Goal: Navigation & Orientation: Find specific page/section

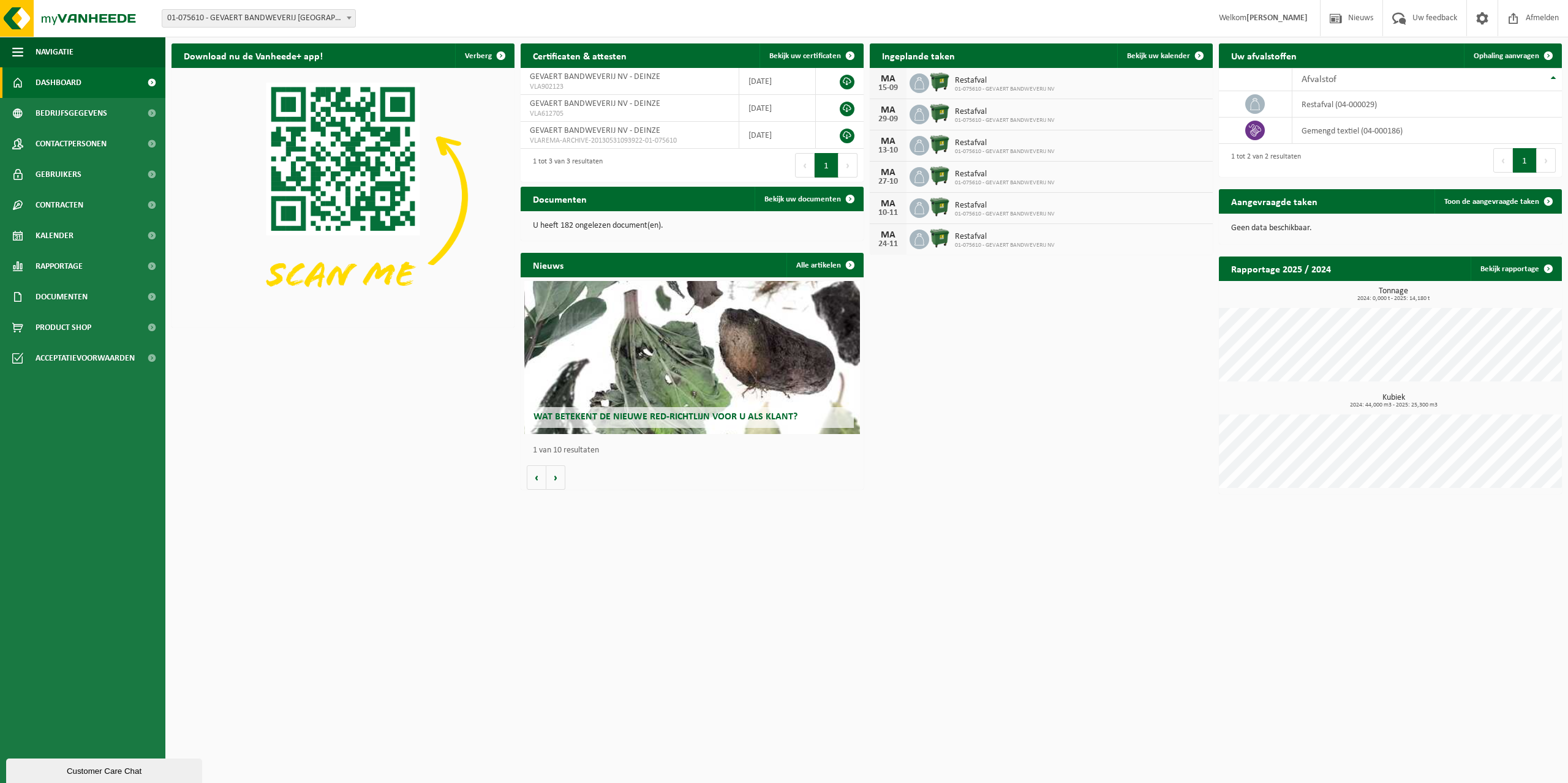
click at [610, 343] on div "Wat betekent de nieuwe RED-richtlijn voor u als klant?" at bounding box center [692, 358] width 336 height 153
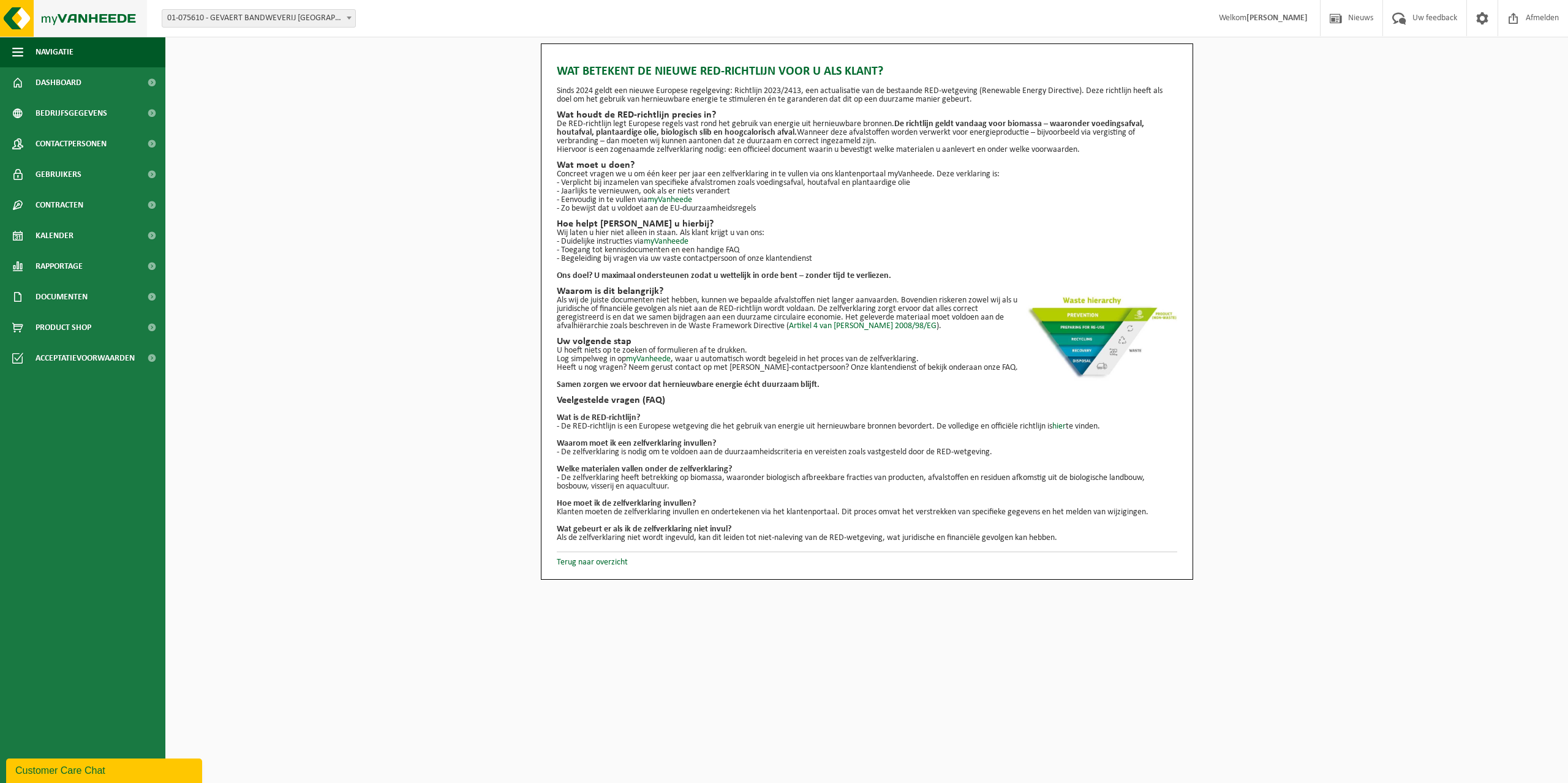
click at [64, 17] on img at bounding box center [73, 19] width 147 height 37
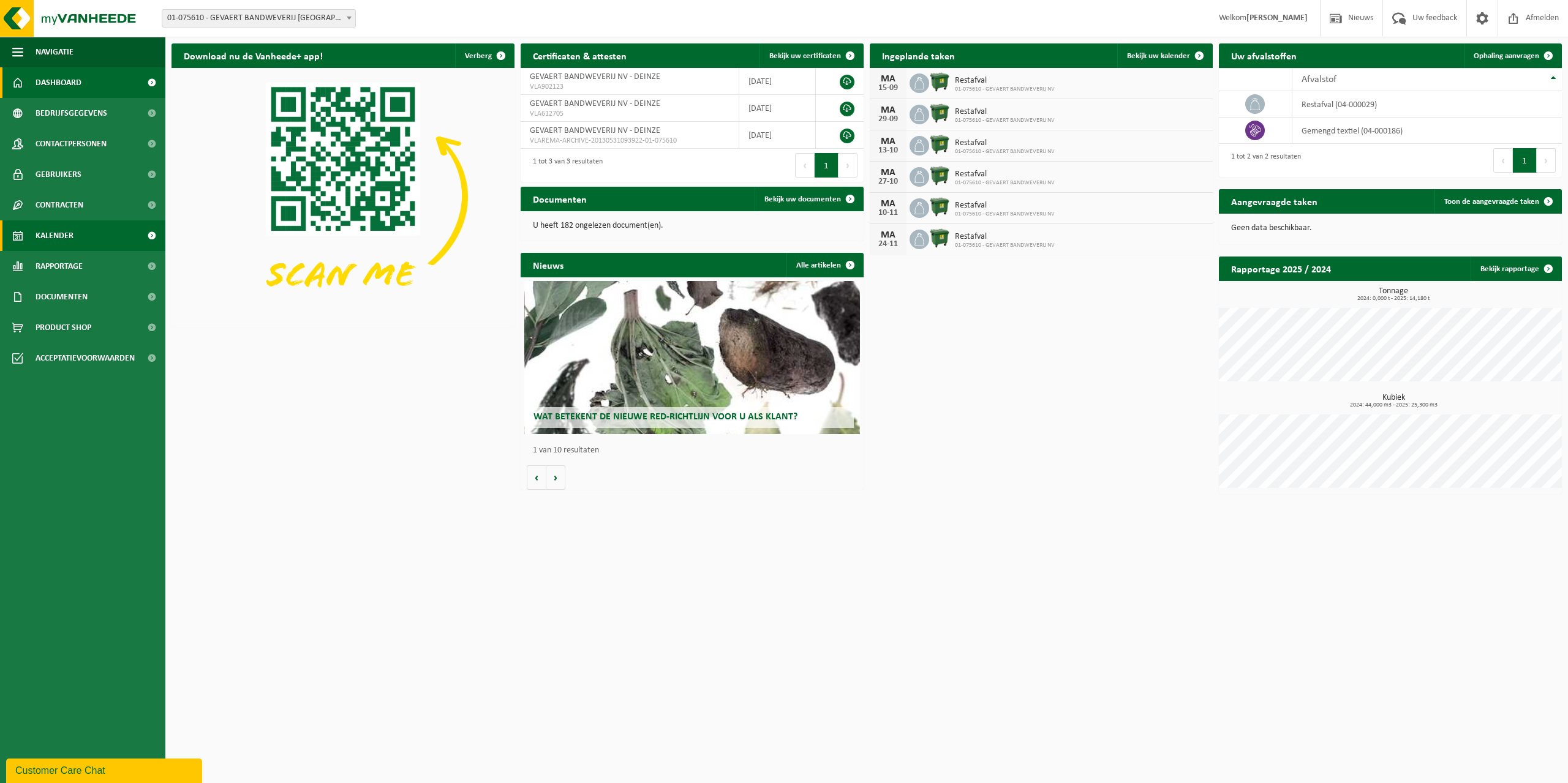
click at [47, 237] on span "Kalender" at bounding box center [54, 236] width 38 height 30
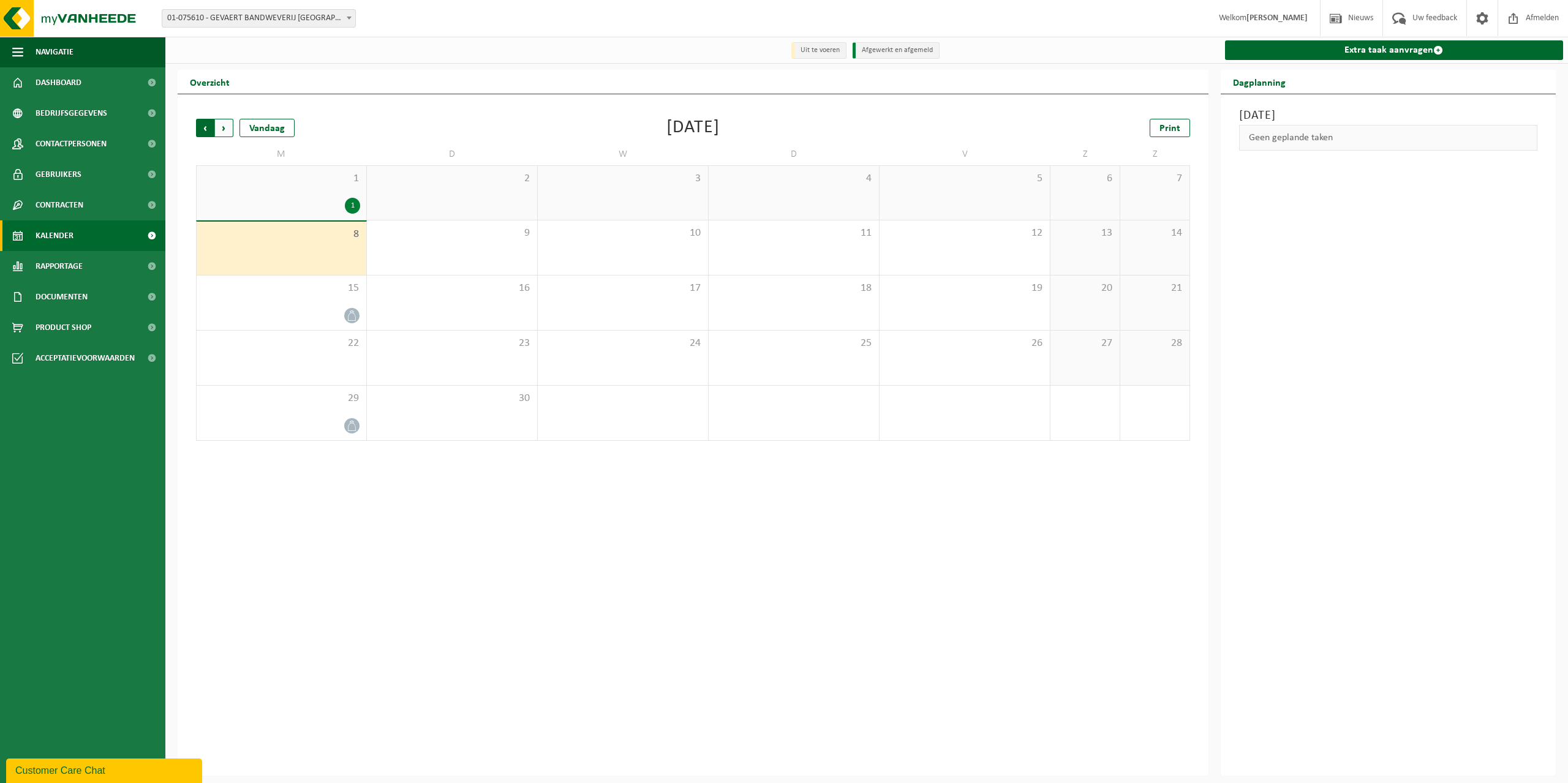
click at [223, 121] on span "Volgende" at bounding box center [224, 128] width 19 height 19
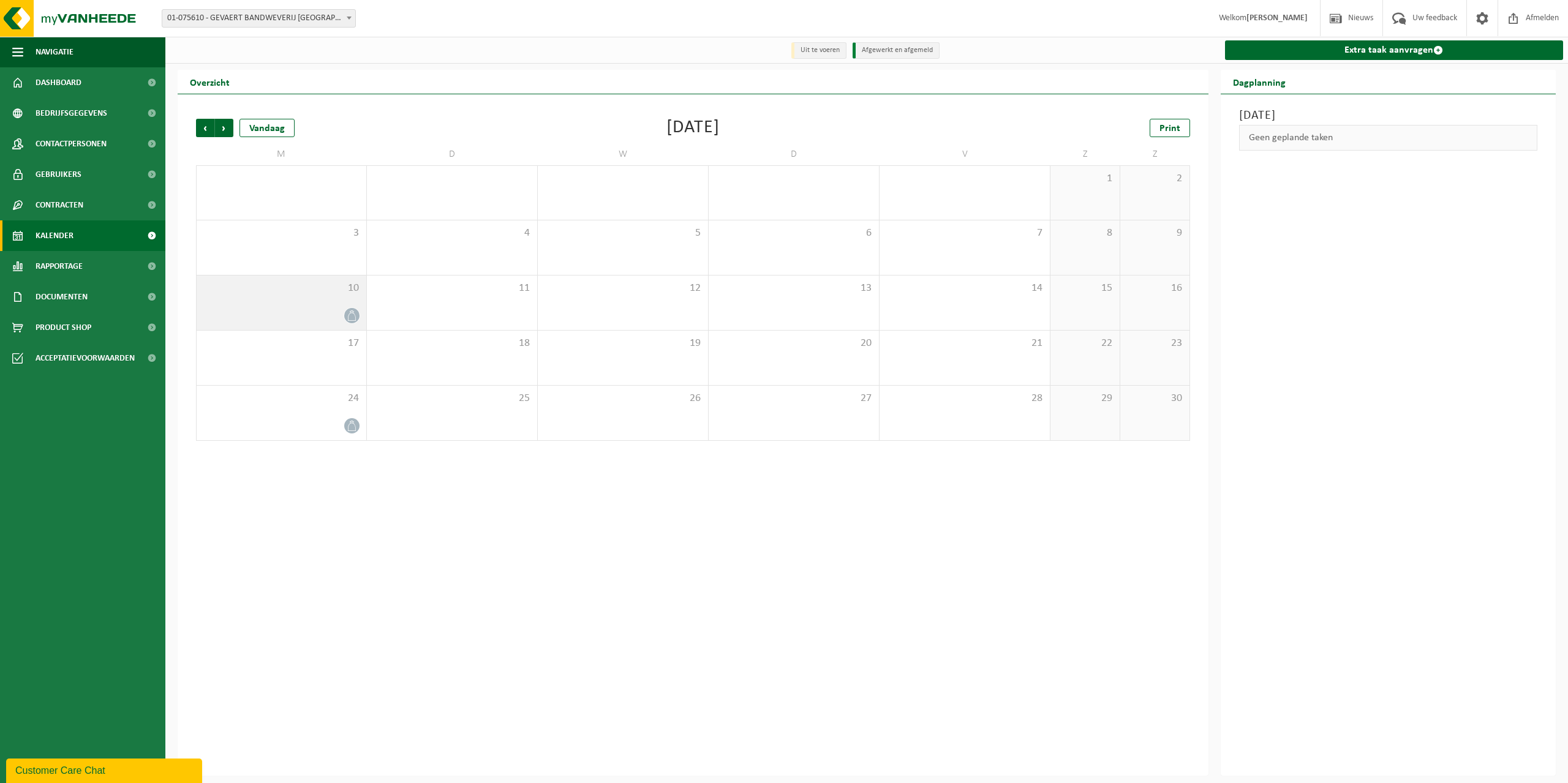
click at [350, 322] on span at bounding box center [352, 315] width 15 height 15
click at [353, 316] on icon at bounding box center [352, 315] width 10 height 10
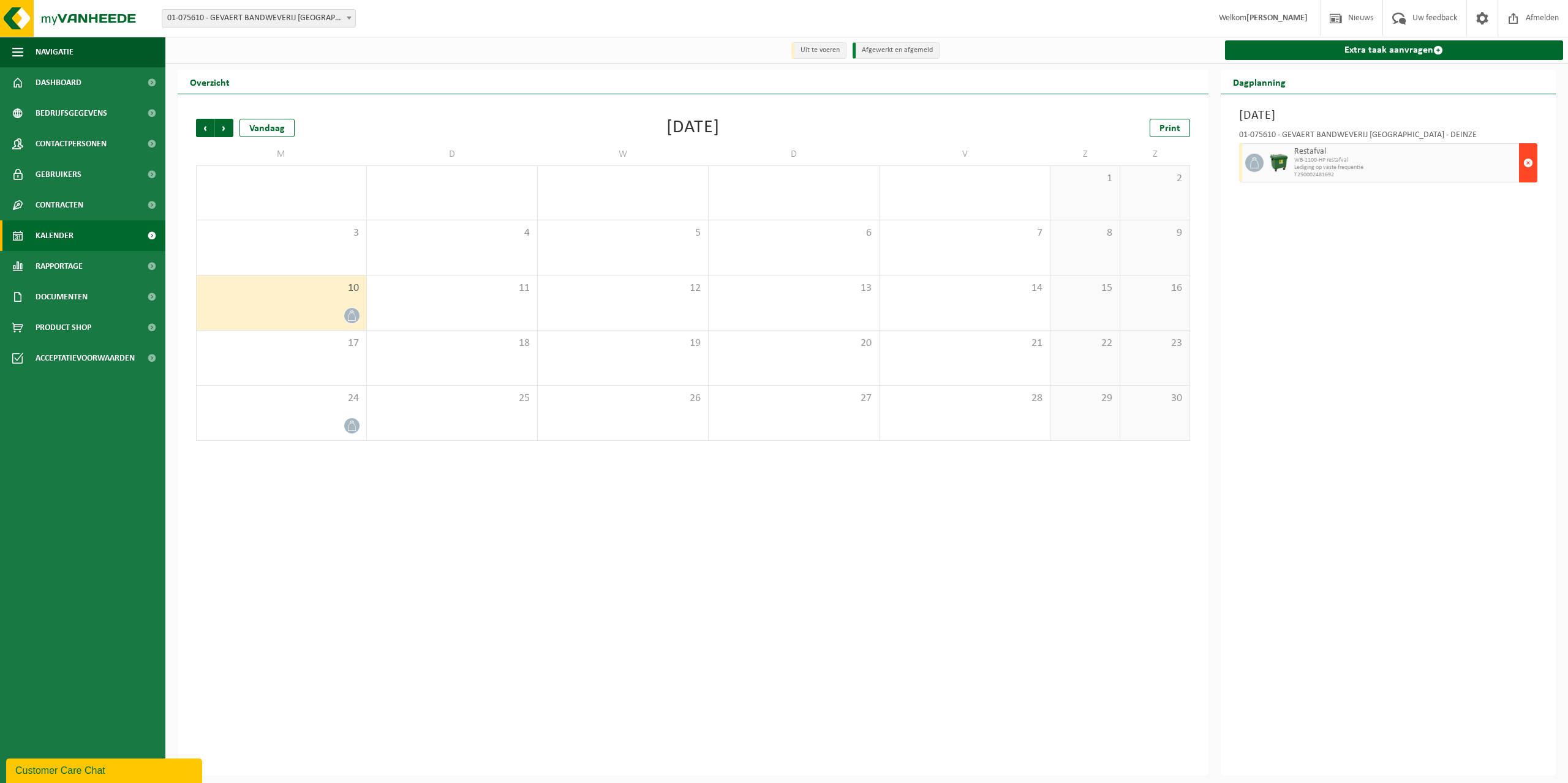
click at [1529, 171] on span "button" at bounding box center [1528, 163] width 10 height 24
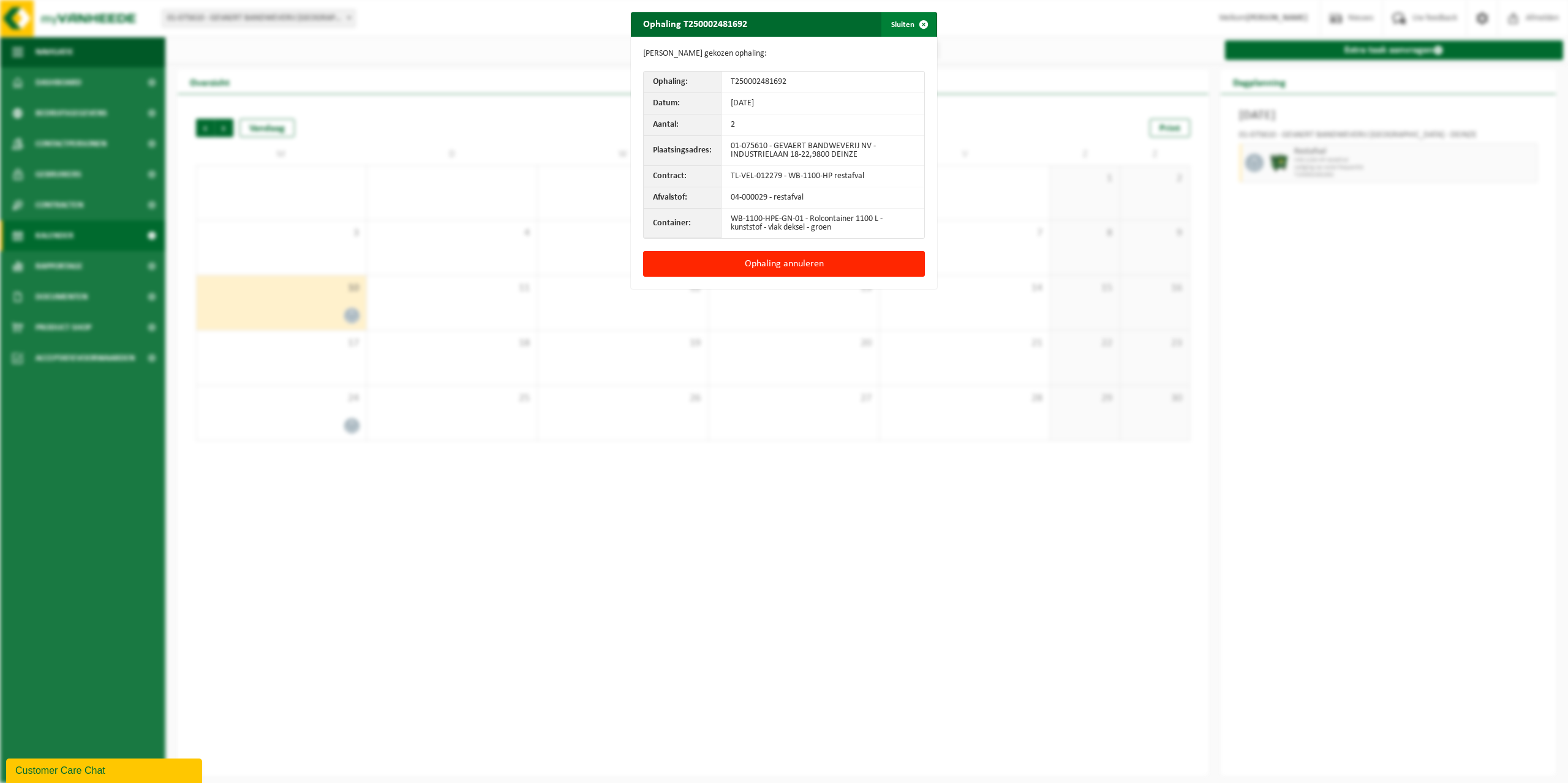
click at [919, 23] on span "button" at bounding box center [923, 24] width 24 height 24
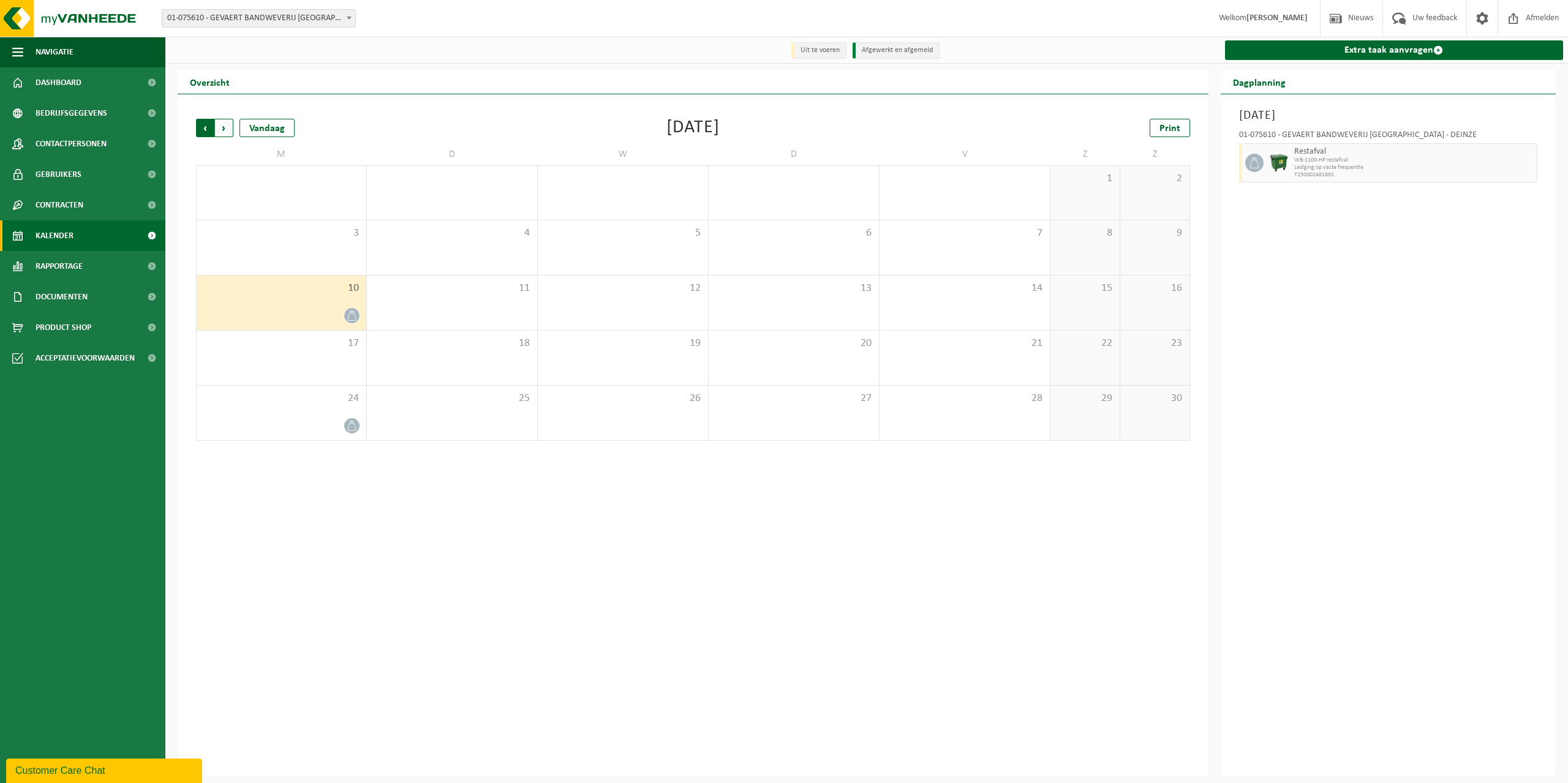
click at [221, 129] on span "Volgende" at bounding box center [224, 128] width 19 height 19
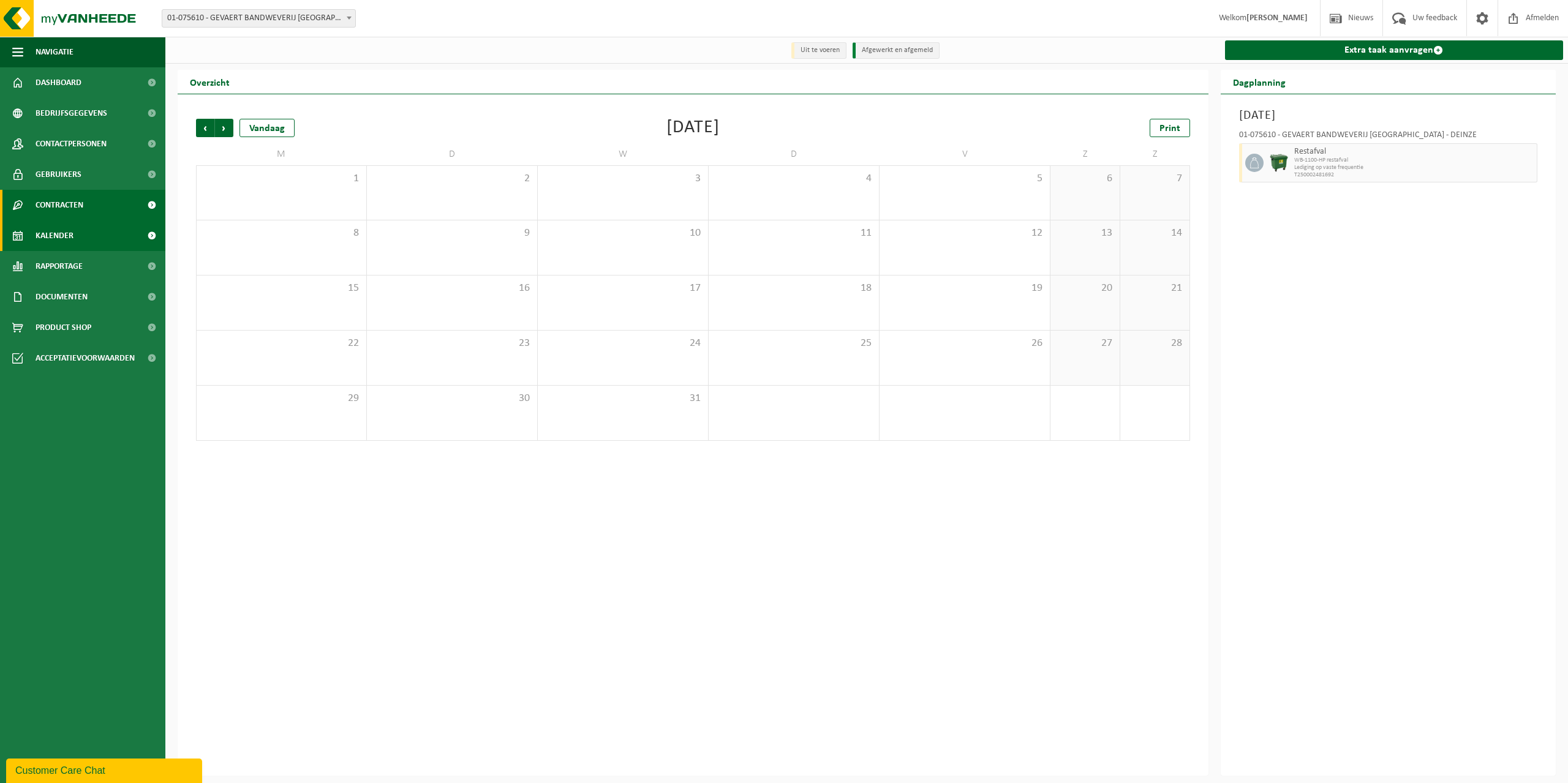
click at [43, 203] on span "Contracten" at bounding box center [59, 205] width 48 height 30
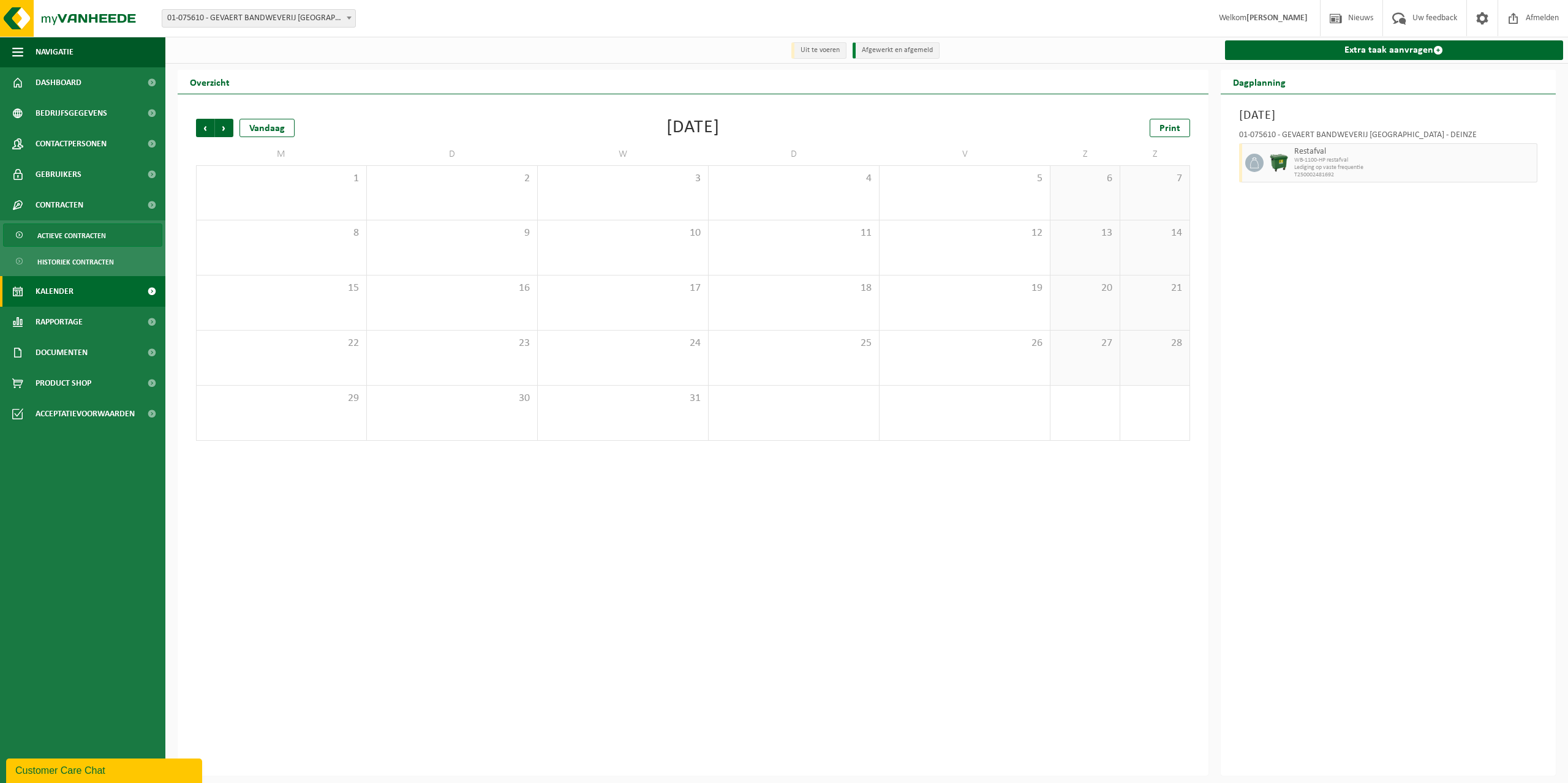
click at [62, 236] on span "Actieve contracten" at bounding box center [71, 236] width 68 height 24
